Goal: Task Accomplishment & Management: Manage account settings

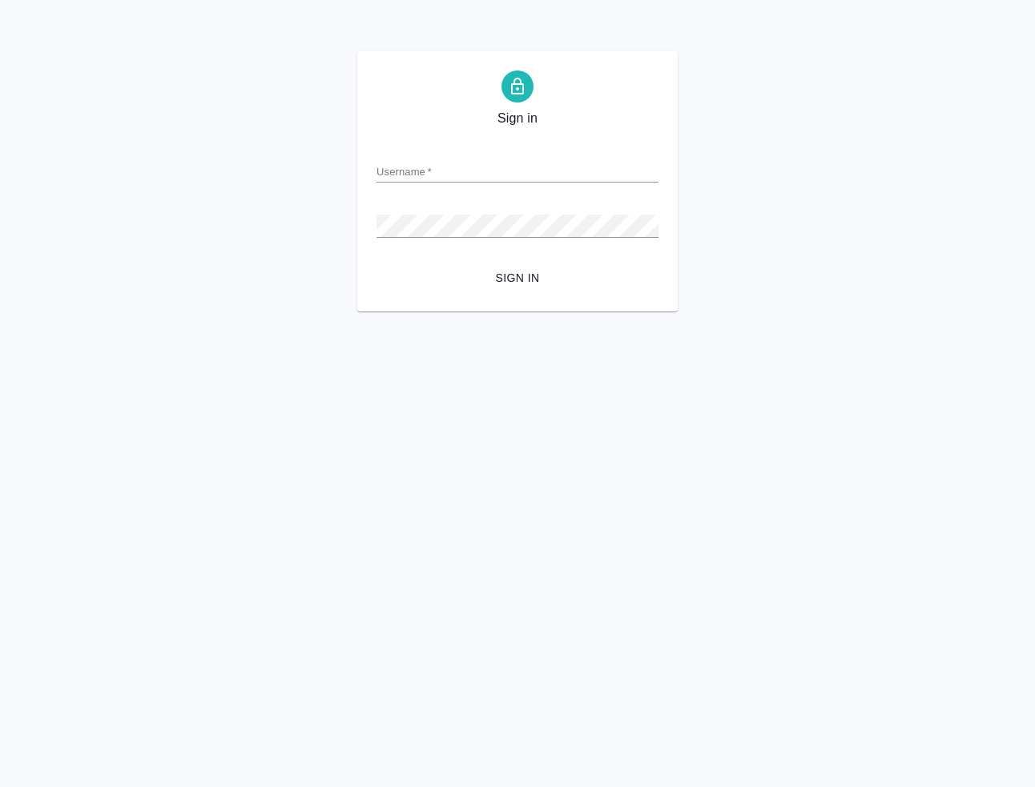
click at [570, 177] on input "Username   *" at bounding box center [517, 171] width 282 height 22
click at [557, 179] on input "Username   *" at bounding box center [517, 171] width 282 height 22
paste input "s.klimentovskii@awatera.com"
type input "s.klimentovskii@awatera.com"
click at [497, 287] on span "Sign in" at bounding box center [517, 278] width 256 height 20
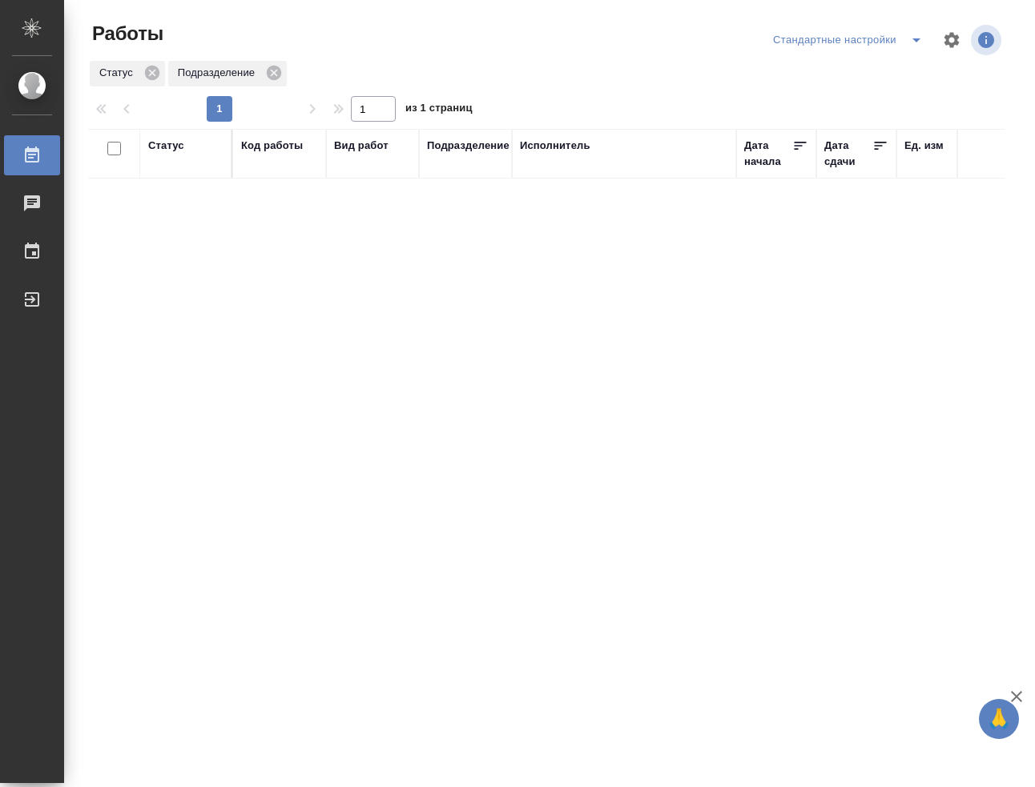
click at [446, 32] on div at bounding box center [553, 40] width 310 height 38
drag, startPoint x: 897, startPoint y: 325, endPoint x: 896, endPoint y: 281, distance: 44.1
click at [896, 294] on div "Статус Код работы Вид работ Подразделение Исполнитель Дата начала Дата сдачи Ед…" at bounding box center [546, 417] width 916 height 577
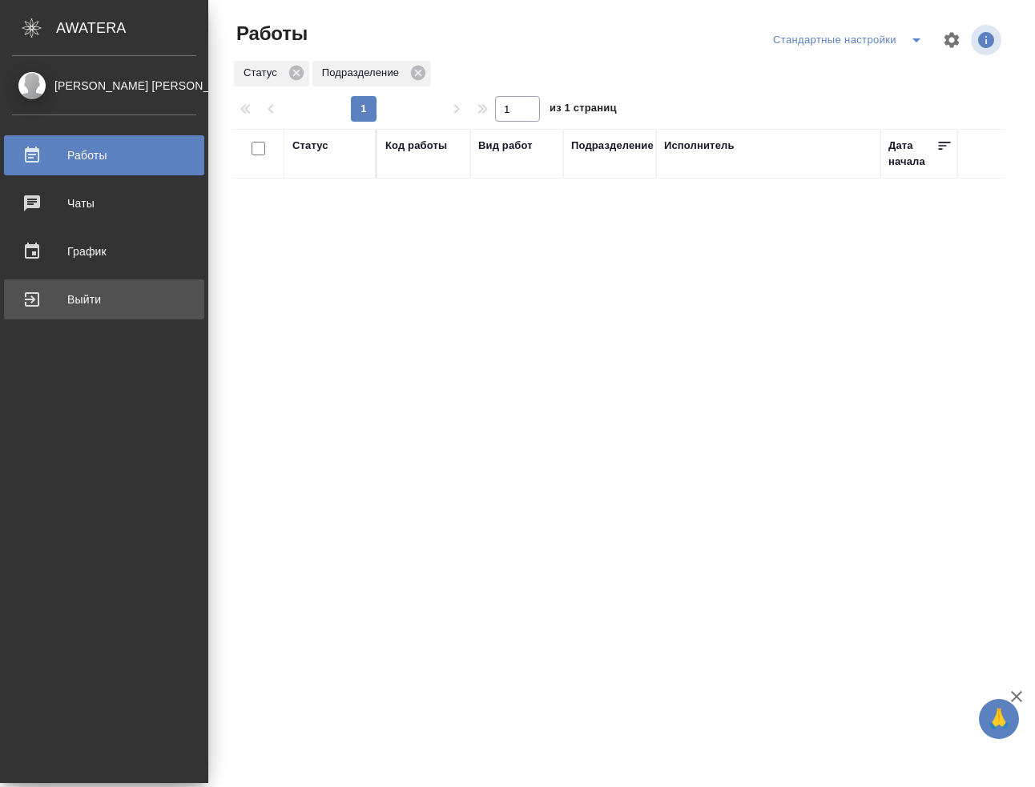
click at [26, 291] on div "Выйти" at bounding box center [104, 299] width 184 height 24
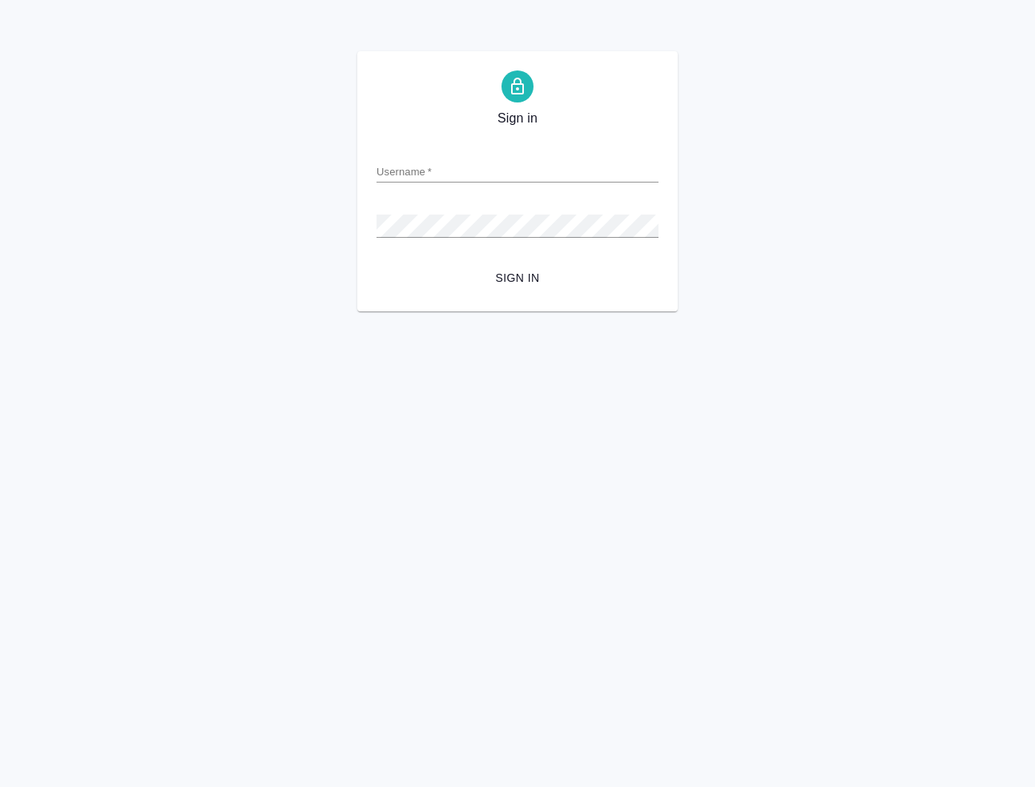
click at [530, 180] on input "Username   *" at bounding box center [517, 171] width 282 height 22
paste input "[EMAIL_ADDRESS][DOMAIN_NAME]"
type input "[EMAIL_ADDRESS][DOMAIN_NAME]"
click at [376, 263] on button "Sign in" at bounding box center [517, 278] width 282 height 30
click at [524, 271] on span "Sign in" at bounding box center [517, 278] width 256 height 20
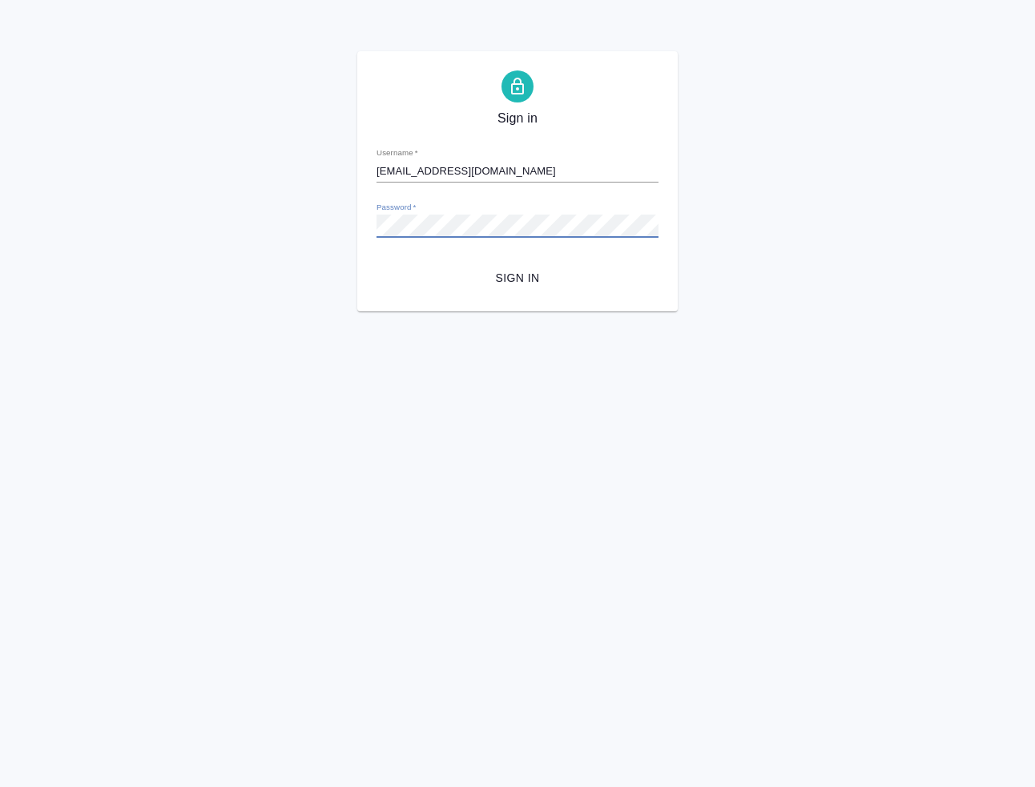
click at [376, 263] on button "Sign in" at bounding box center [517, 278] width 282 height 30
